Goal: Use online tool/utility

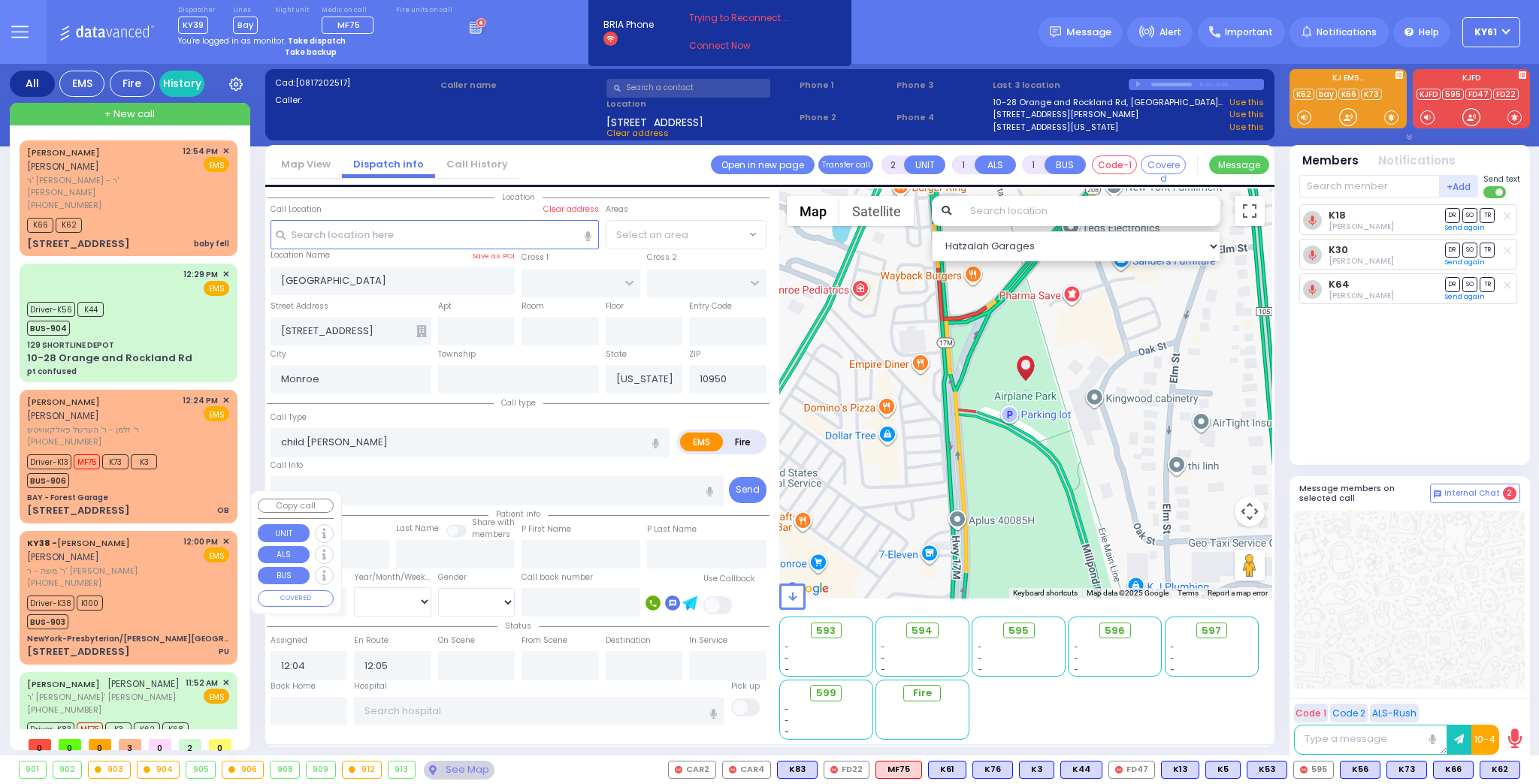
select select
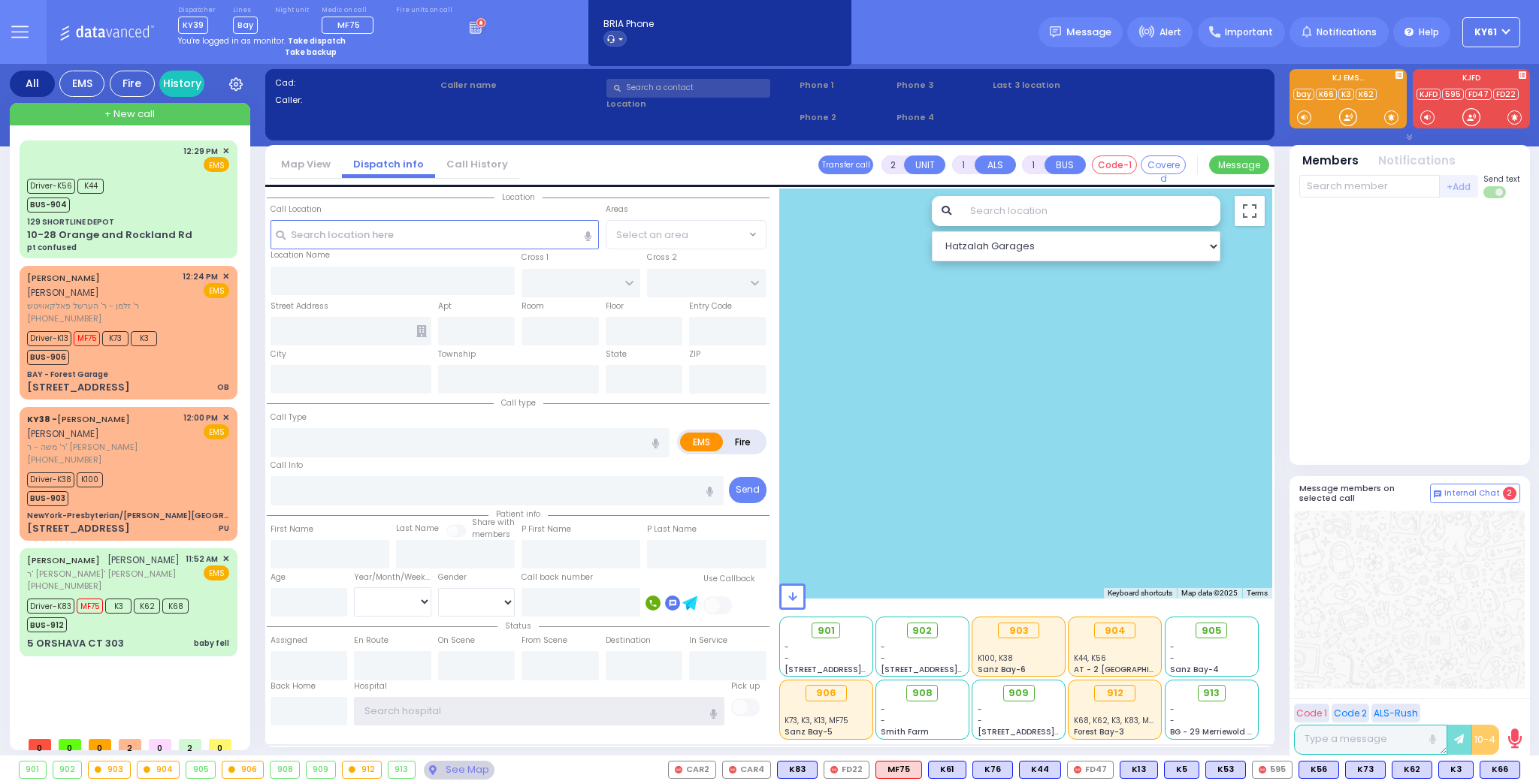
type input "ky61"
click at [303, 37] on strong "Take dispatch" at bounding box center [317, 41] width 58 height 11
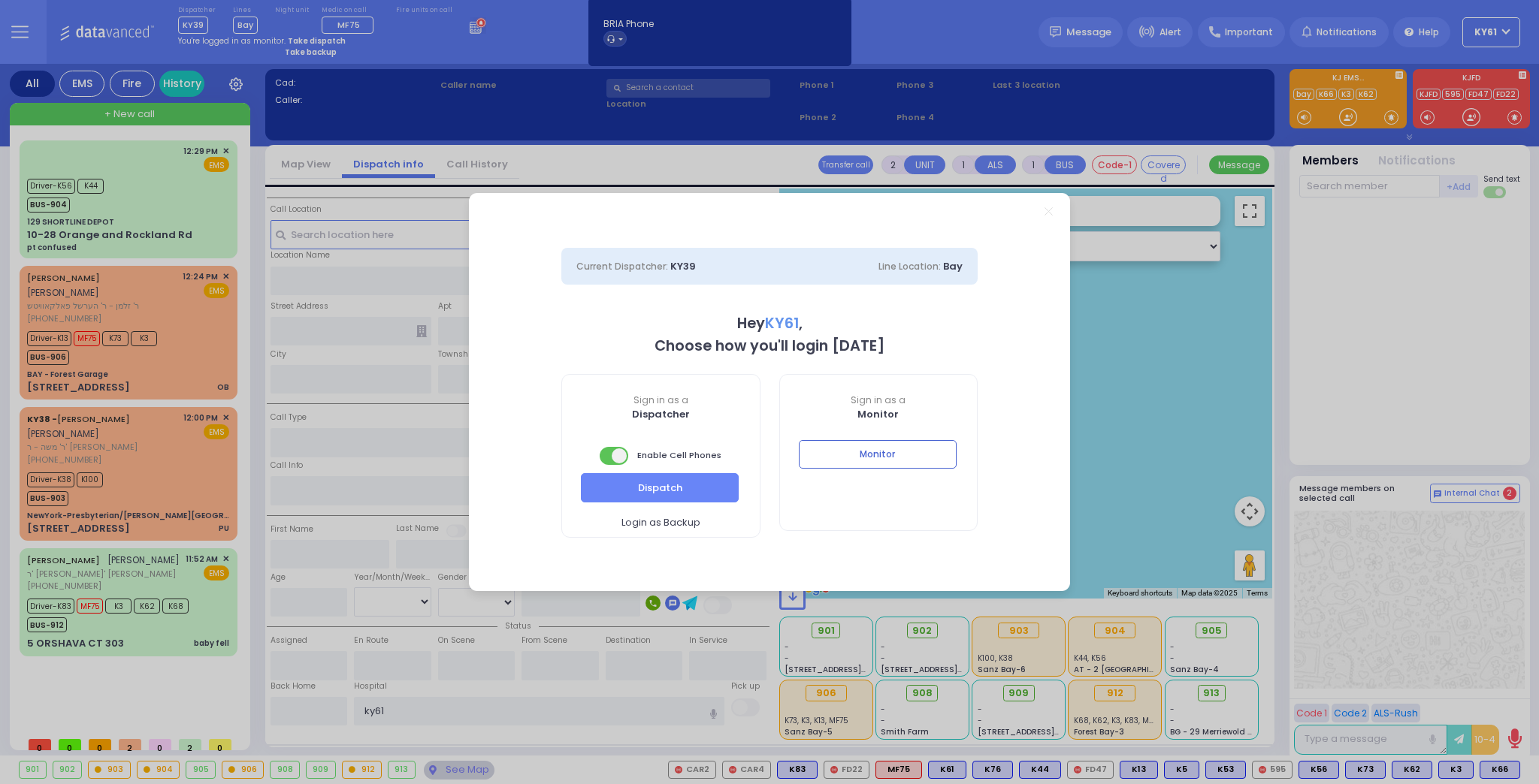
select select "7"
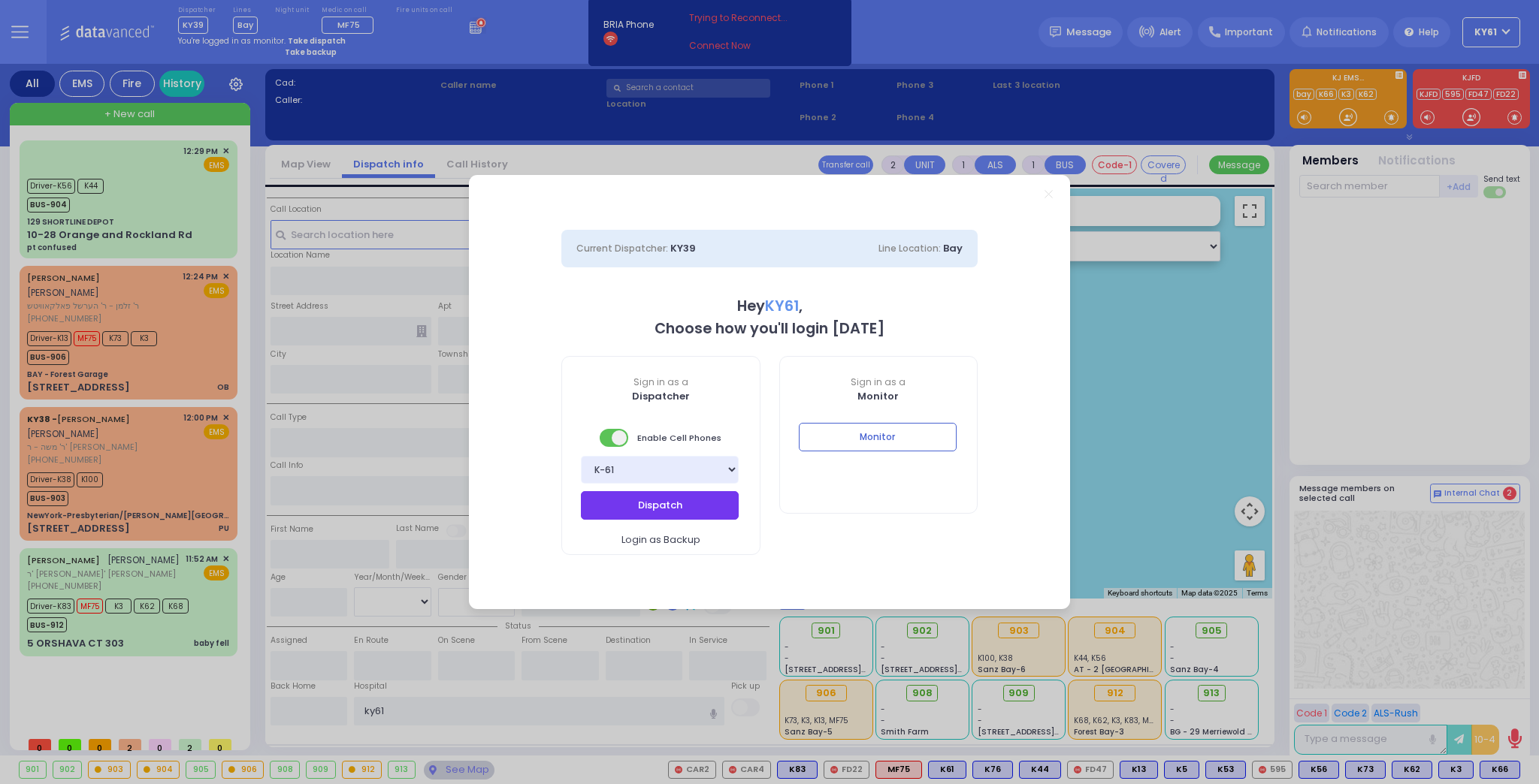
click at [668, 499] on button "Dispatch" at bounding box center [660, 505] width 158 height 28
